Goal: Navigation & Orientation: Find specific page/section

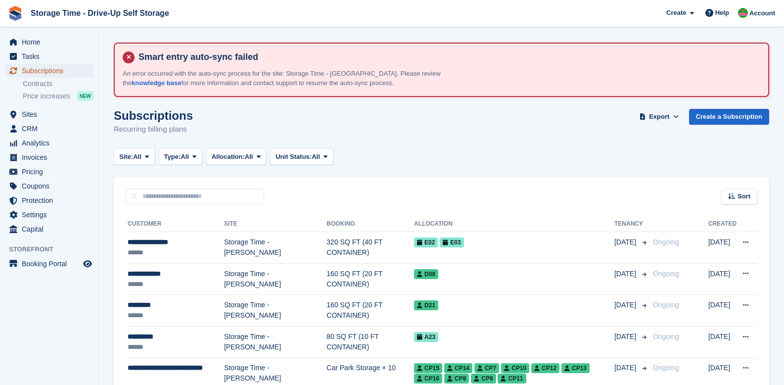
click at [26, 71] on span "Subscriptions" at bounding box center [51, 71] width 59 height 14
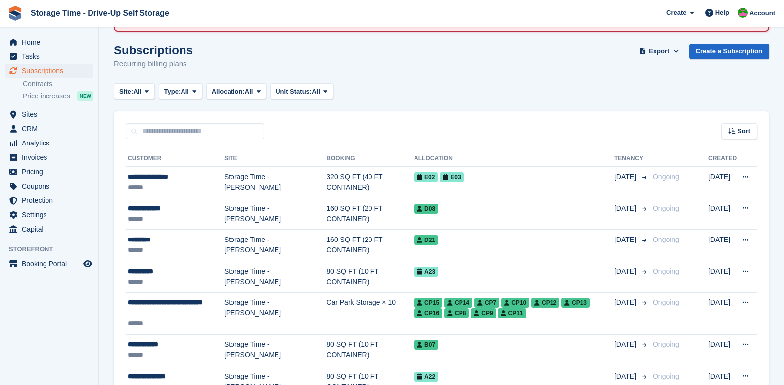
scroll to position [71, 0]
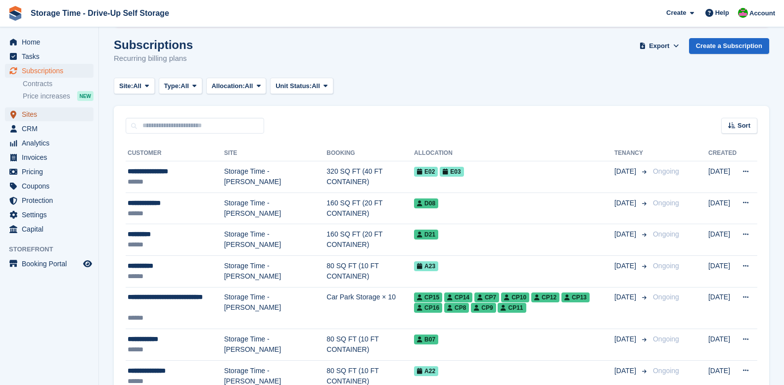
click at [26, 111] on span "Sites" at bounding box center [51, 114] width 59 height 14
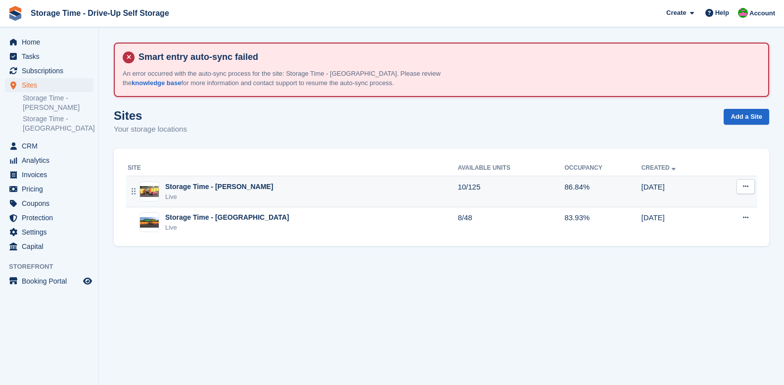
click at [263, 196] on div "Storage Time - Sharston Live" at bounding box center [293, 192] width 330 height 20
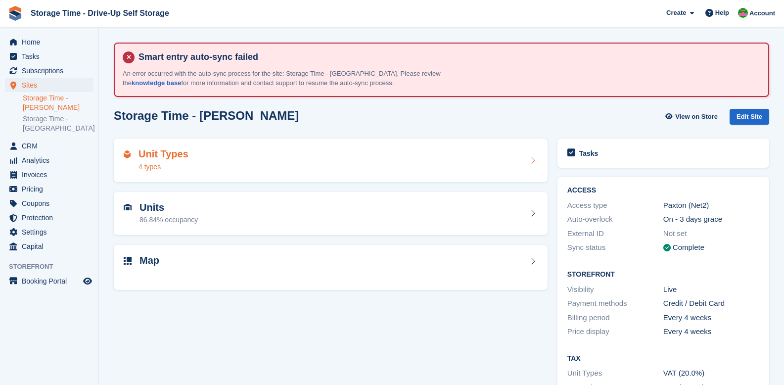
click at [216, 159] on div "Unit Types 4 types" at bounding box center [331, 160] width 414 height 24
click at [166, 156] on h2 "Unit Types" at bounding box center [164, 153] width 50 height 11
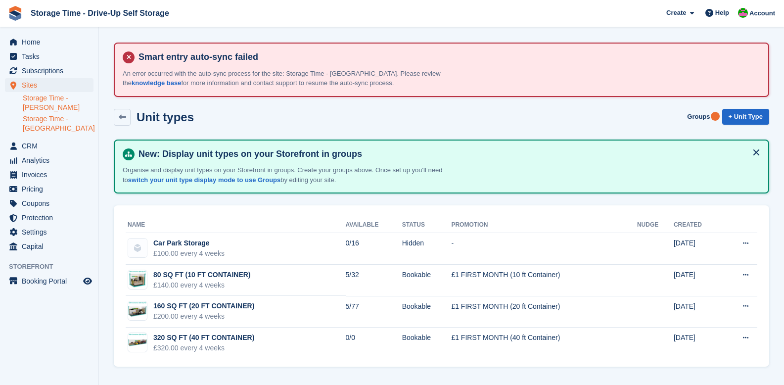
click at [46, 127] on link "Storage Time - [GEOGRAPHIC_DATA]" at bounding box center [58, 123] width 71 height 19
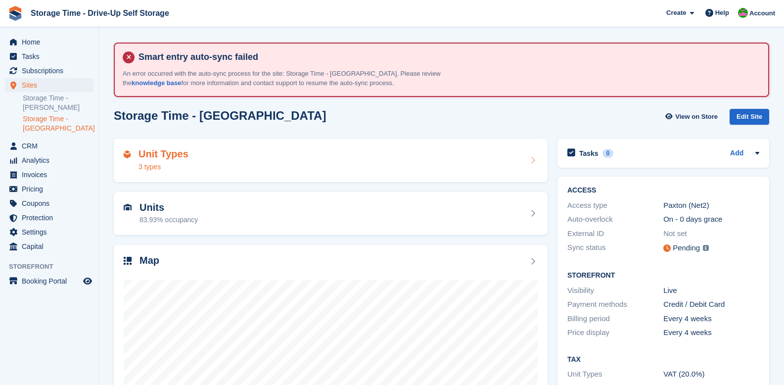
click at [208, 154] on div "Unit Types 3 types" at bounding box center [331, 160] width 414 height 24
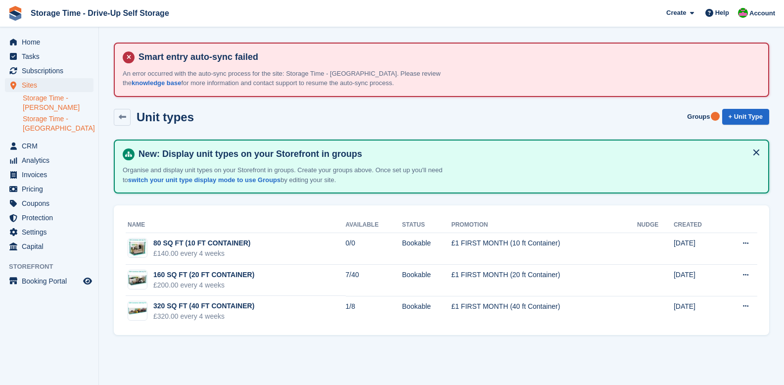
click at [43, 112] on link "Storage Time - [PERSON_NAME]" at bounding box center [58, 102] width 71 height 19
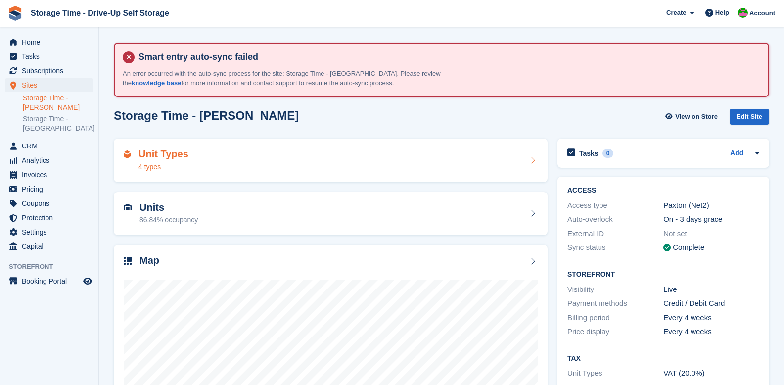
click at [237, 155] on div "Unit Types 4 types" at bounding box center [331, 160] width 414 height 24
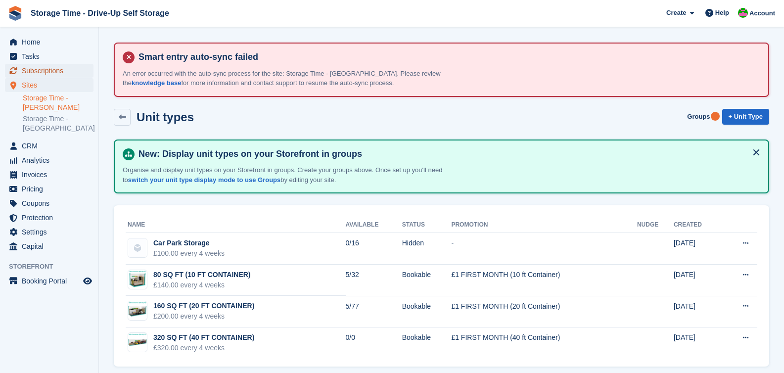
click at [52, 68] on span "Subscriptions" at bounding box center [51, 71] width 59 height 14
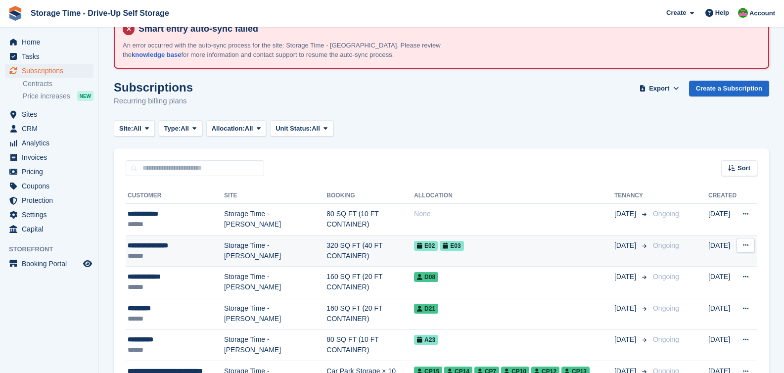
scroll to position [29, 0]
